Goal: Task Accomplishment & Management: Manage account settings

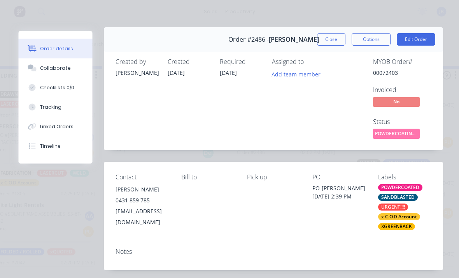
scroll to position [3, 0]
click at [327, 40] on button "Close" at bounding box center [332, 40] width 28 height 12
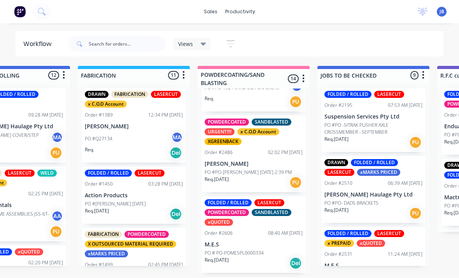
scroll to position [1, 538]
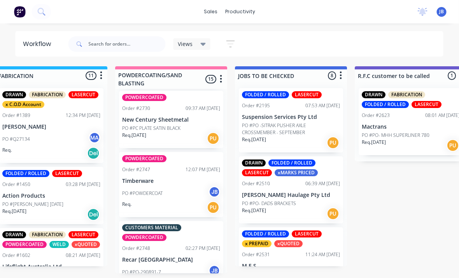
scroll to position [906, 0]
click at [153, 172] on div "POWDERCOATED Order #2747 12:07 PM 27/08/25 Timberware PO #POWDERCOAT JB Req. PU" at bounding box center [171, 184] width 104 height 65
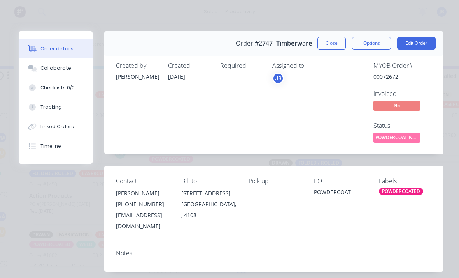
scroll to position [0, 0]
click at [332, 42] on button "Close" at bounding box center [332, 43] width 28 height 12
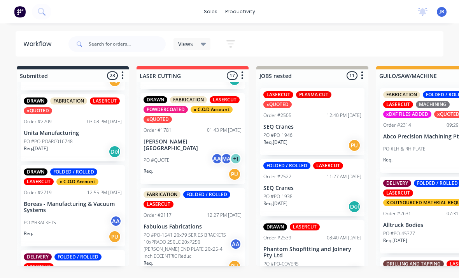
click at [58, 130] on p "Unita Manufacturing" at bounding box center [73, 133] width 98 height 7
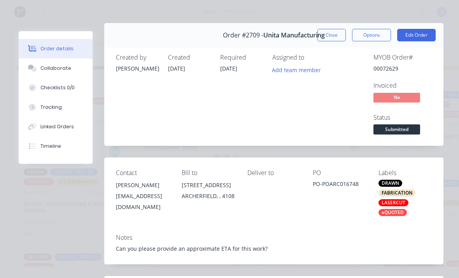
click at [333, 33] on button "Close" at bounding box center [332, 35] width 28 height 12
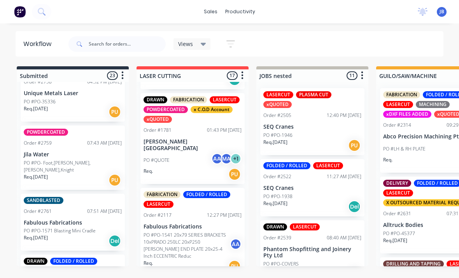
click at [95, 151] on div "POWDERCOATED Order #2759 07:43 AM 28/08/25 Jila Water PO #PO- Foot,Vance,Gomboc…" at bounding box center [73, 157] width 104 height 64
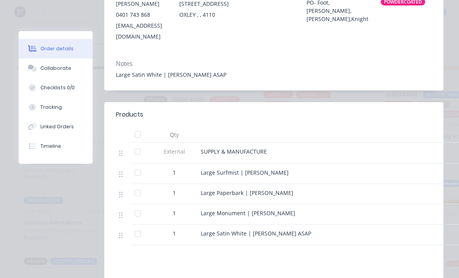
click at [76, 70] on button "Collaborate" at bounding box center [56, 67] width 74 height 19
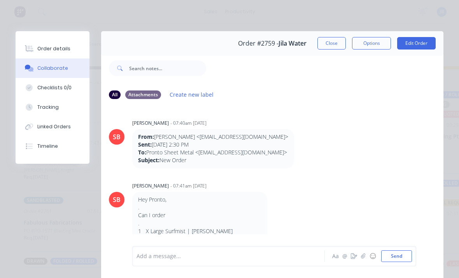
click at [338, 42] on button "Close" at bounding box center [332, 43] width 28 height 12
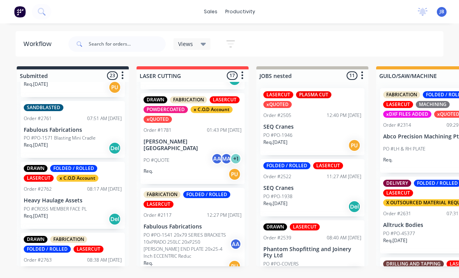
click at [193, 156] on div "PO #QUOTE AA MA + 1" at bounding box center [193, 160] width 98 height 15
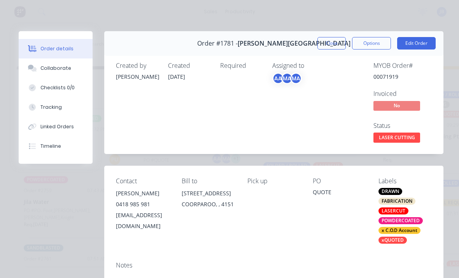
click at [337, 43] on button "Close" at bounding box center [332, 43] width 28 height 12
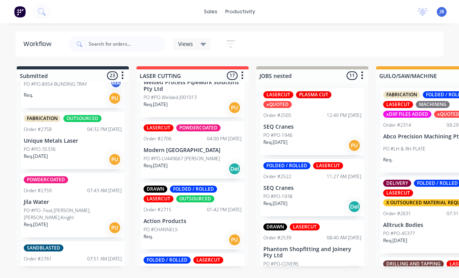
click at [173, 155] on p "PO #PO-LV449667 [PERSON_NAME]" at bounding box center [182, 158] width 77 height 7
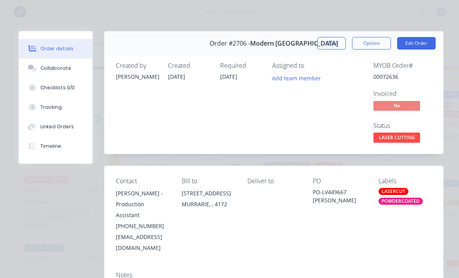
click at [330, 42] on button "Close" at bounding box center [332, 43] width 28 height 12
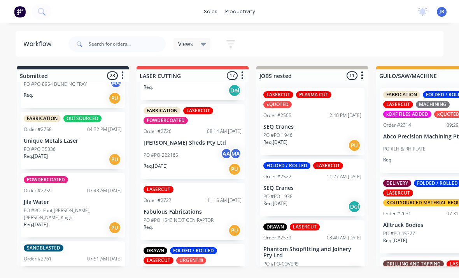
scroll to position [851, 0]
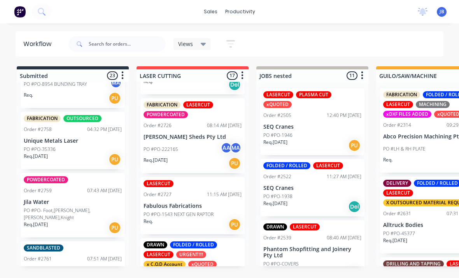
click at [173, 133] on p "[PERSON_NAME] Sheds Pty Ltd" at bounding box center [193, 136] width 98 height 7
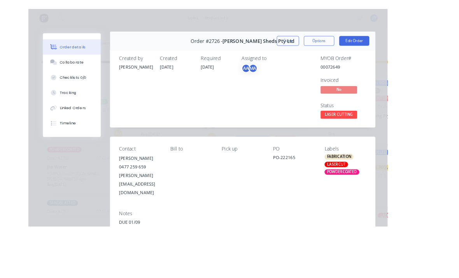
scroll to position [12, 0]
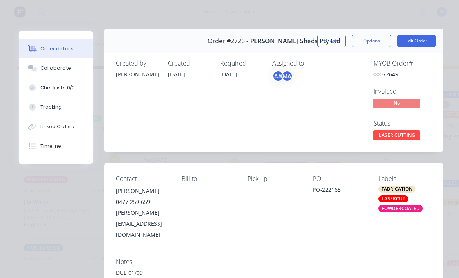
click at [70, 62] on button "Collaborate" at bounding box center [56, 67] width 74 height 19
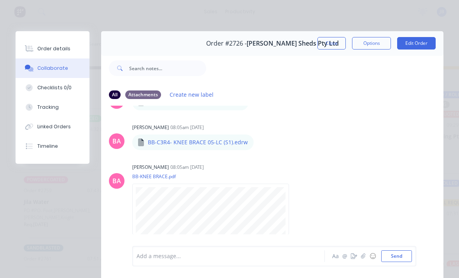
scroll to position [250, 0]
click at [346, 43] on button "Close" at bounding box center [332, 43] width 28 height 12
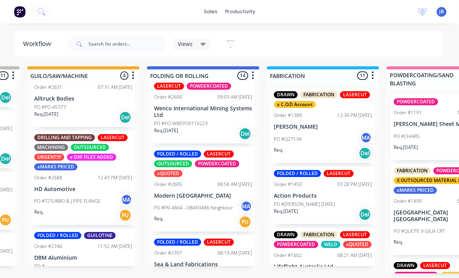
scroll to position [304, 0]
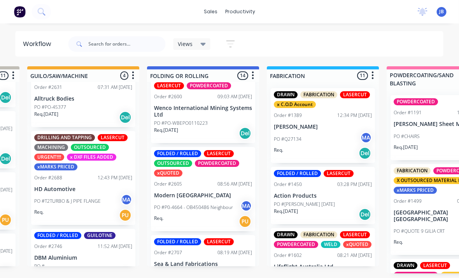
click at [214, 200] on div "PO #P0-4664 - OB450486 Neighbour MA" at bounding box center [204, 207] width 98 height 15
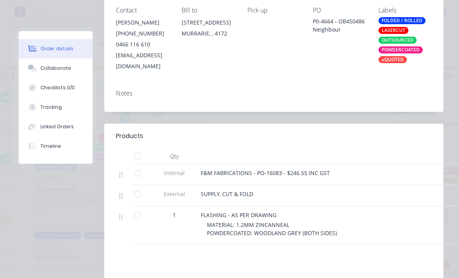
scroll to position [175, 0]
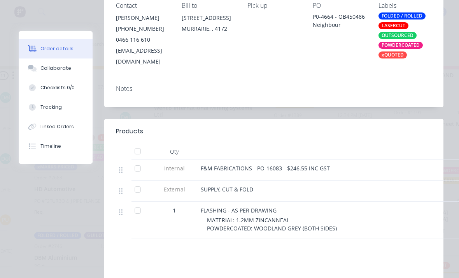
click at [59, 57] on button "Order details" at bounding box center [56, 48] width 74 height 19
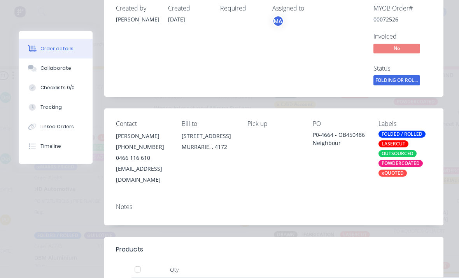
scroll to position [44, 0]
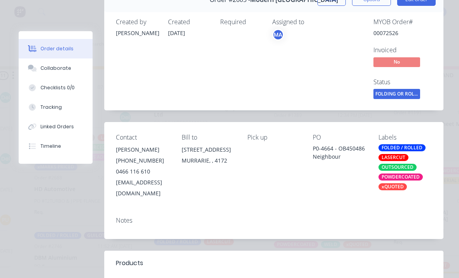
click at [337, 4] on button "Close" at bounding box center [332, -1] width 28 height 12
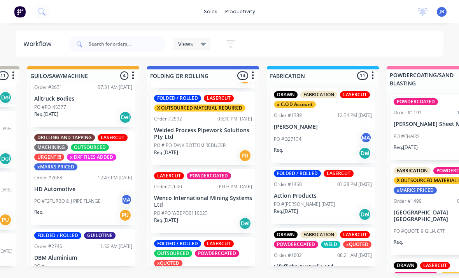
scroll to position [213, 0]
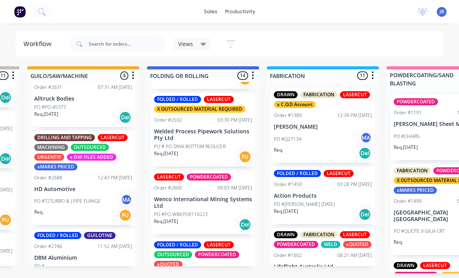
click at [214, 199] on p "Wenco International Mining Systems Ltd" at bounding box center [203, 202] width 98 height 13
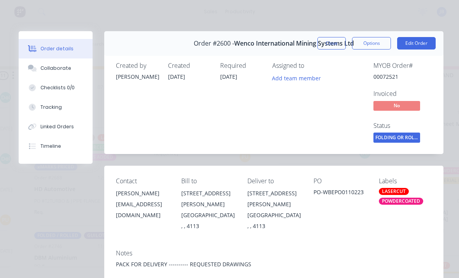
scroll to position [0, 0]
click at [321, 43] on button "Close" at bounding box center [332, 43] width 28 height 12
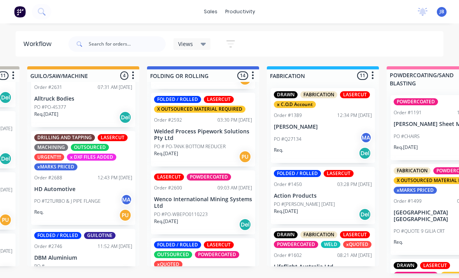
click at [172, 170] on div "LASERCUT POWDERCOATED Order #2600 09:03 AM 27/08/25 Wenco International Mining …" at bounding box center [203, 202] width 104 height 64
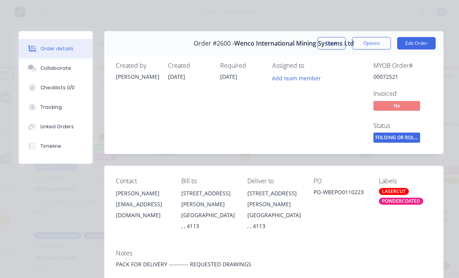
click at [339, 39] on button "Close" at bounding box center [332, 43] width 28 height 12
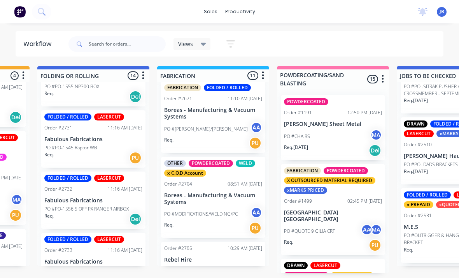
scroll to position [635, 0]
click at [188, 195] on p "Boreas - Manufacturing & Vacuum Systems" at bounding box center [213, 198] width 98 height 13
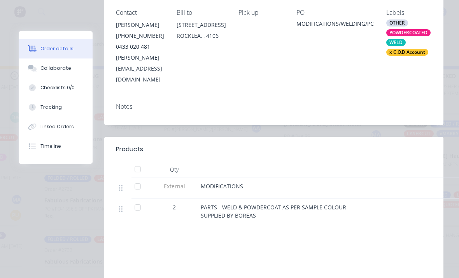
scroll to position [170, 0]
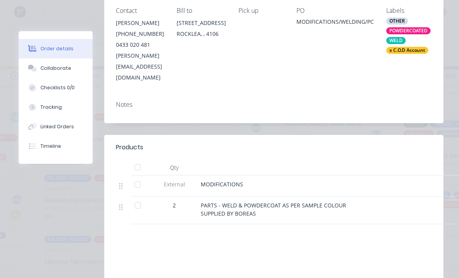
click at [58, 63] on button "Collaborate" at bounding box center [56, 67] width 74 height 19
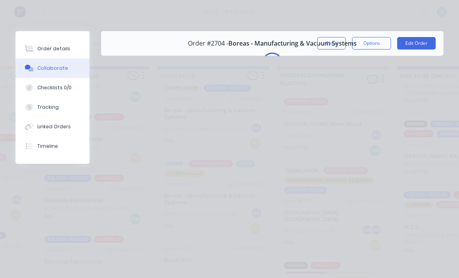
scroll to position [0, 0]
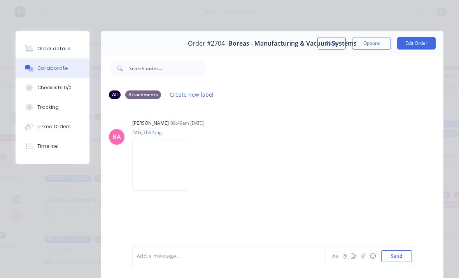
click at [334, 41] on button "Close" at bounding box center [332, 43] width 28 height 12
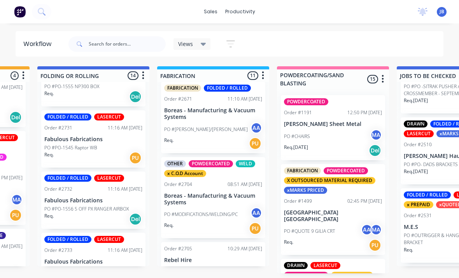
click at [238, 207] on div "PO #MODIFICATIONS/WELDING/PC AA" at bounding box center [213, 214] width 98 height 15
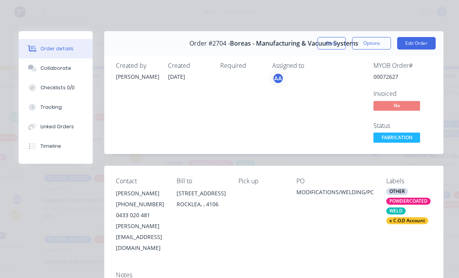
click at [331, 45] on button "Close" at bounding box center [332, 43] width 28 height 12
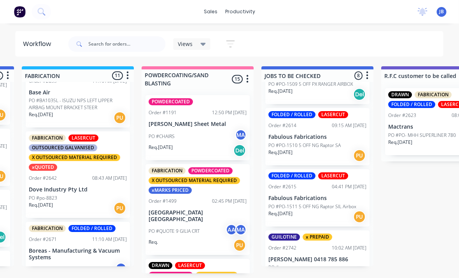
scroll to position [4, 595]
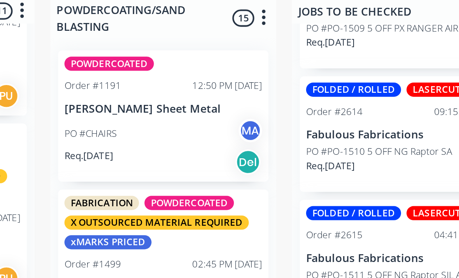
click at [242, 74] on button "button" at bounding box center [246, 78] width 9 height 9
